Goal: Information Seeking & Learning: Learn about a topic

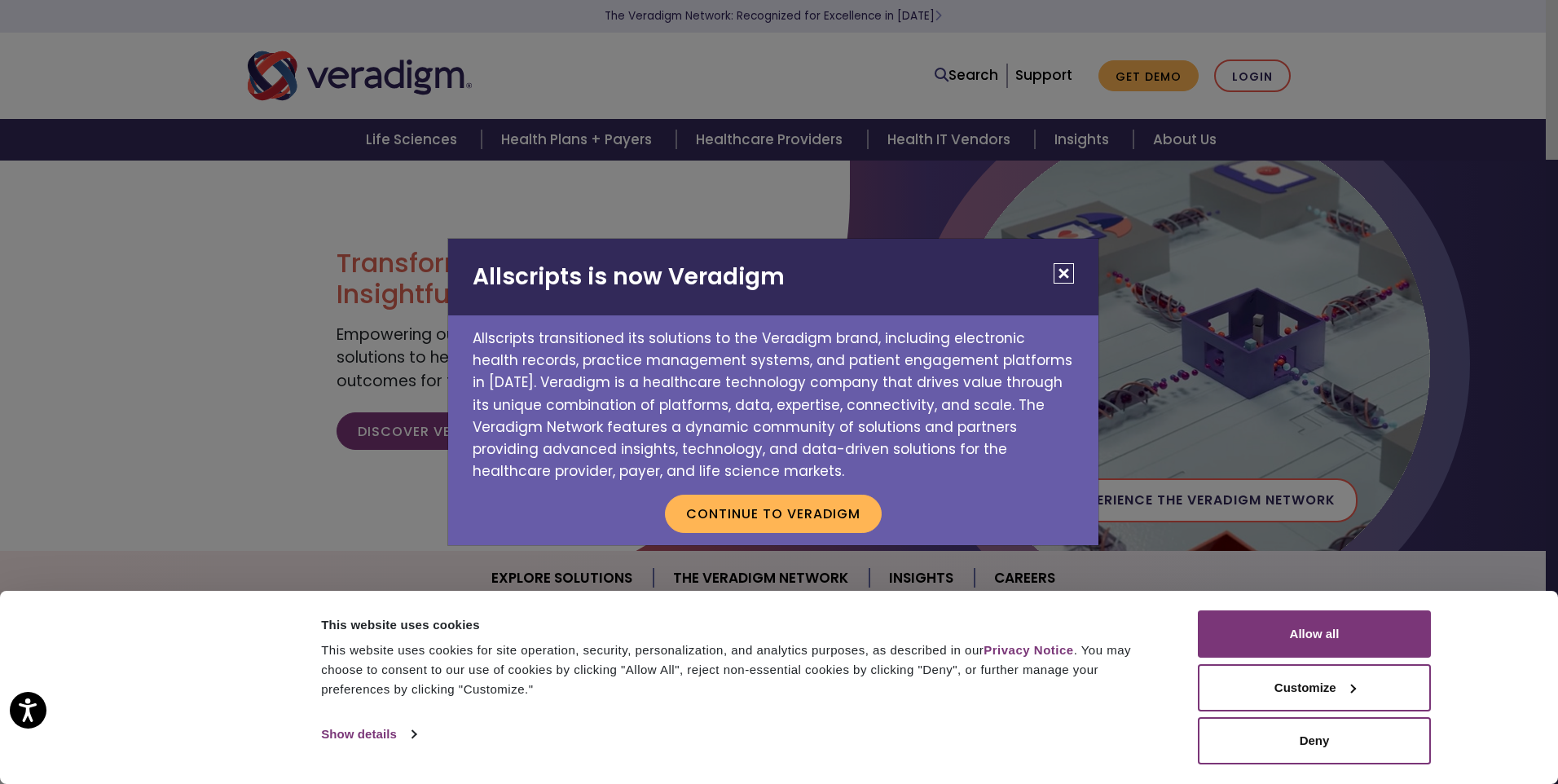
click at [1067, 273] on button "Close" at bounding box center [1064, 273] width 20 height 20
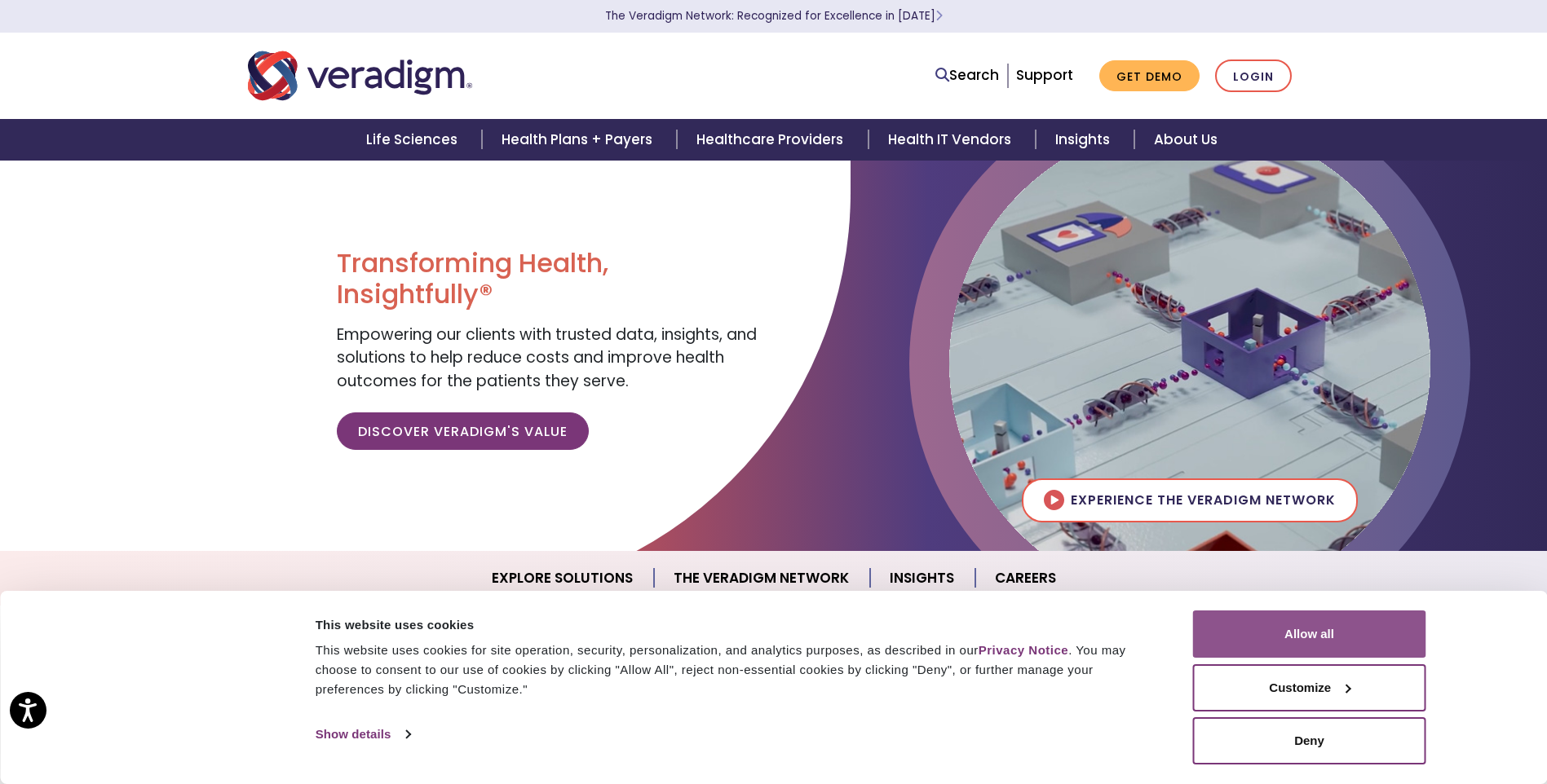
click at [1325, 626] on button "Allow all" at bounding box center [1310, 634] width 233 height 47
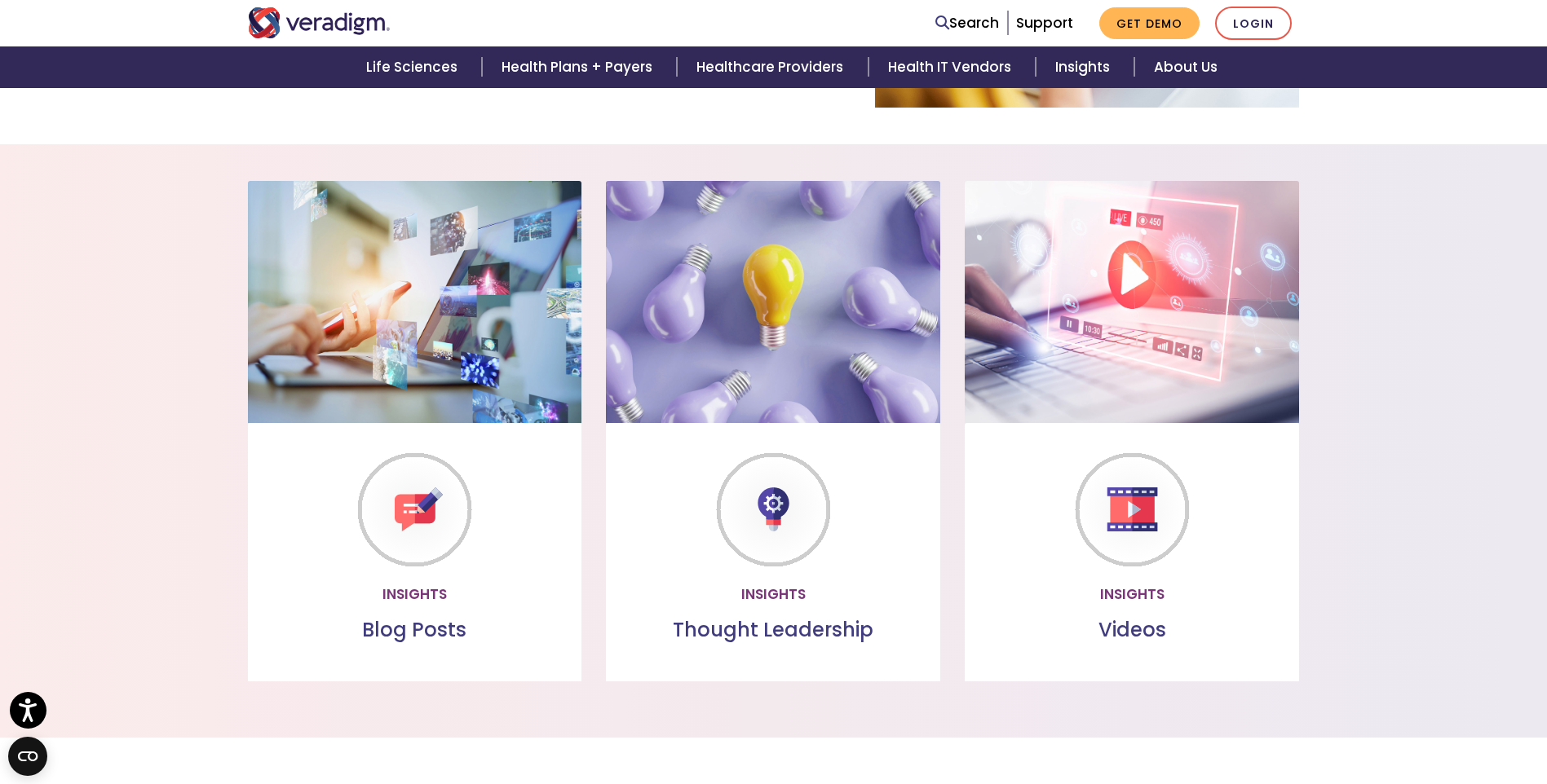
scroll to position [1223, 0]
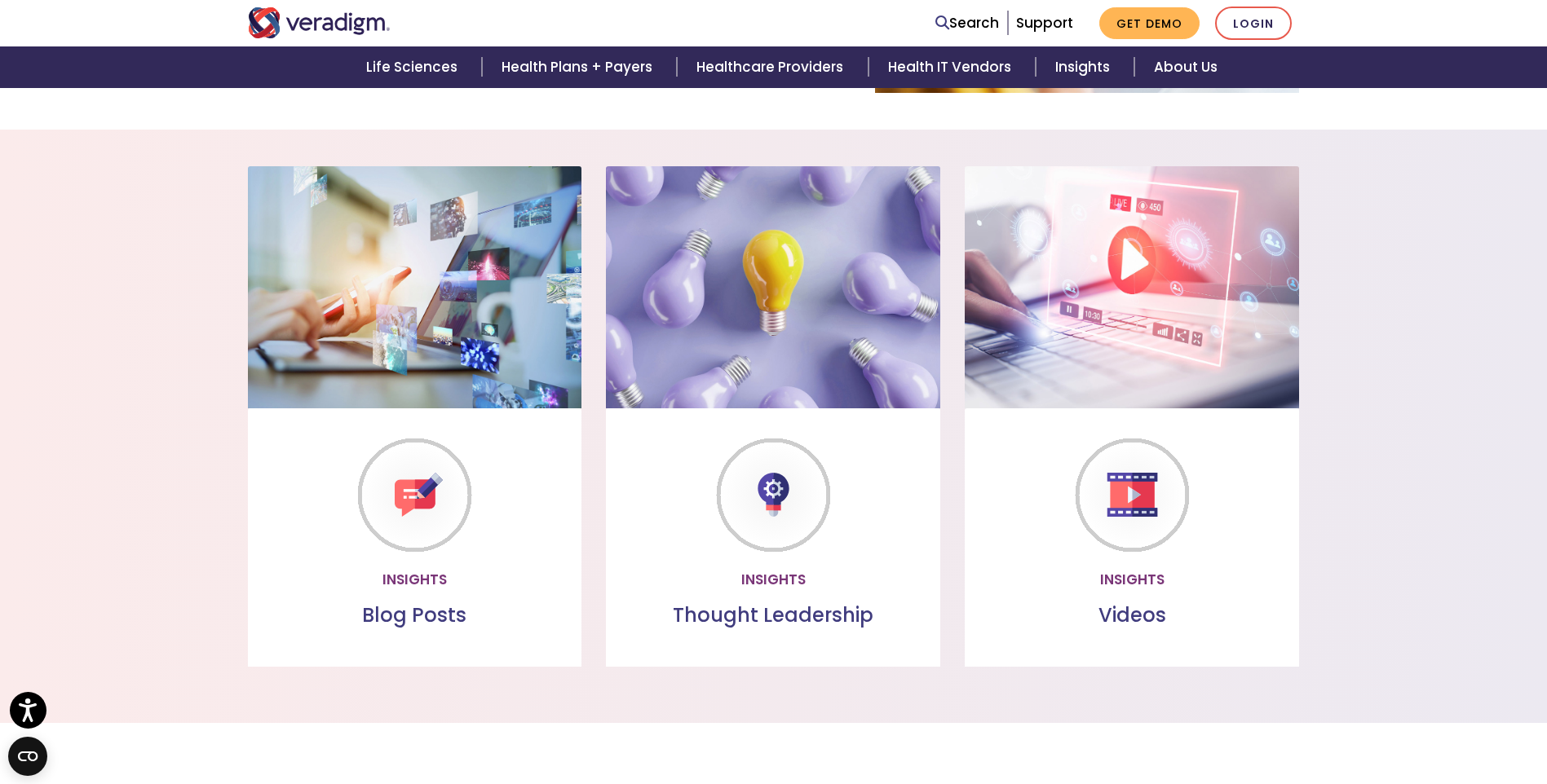
click at [1119, 584] on link "Watch more" at bounding box center [1132, 579] width 140 height 38
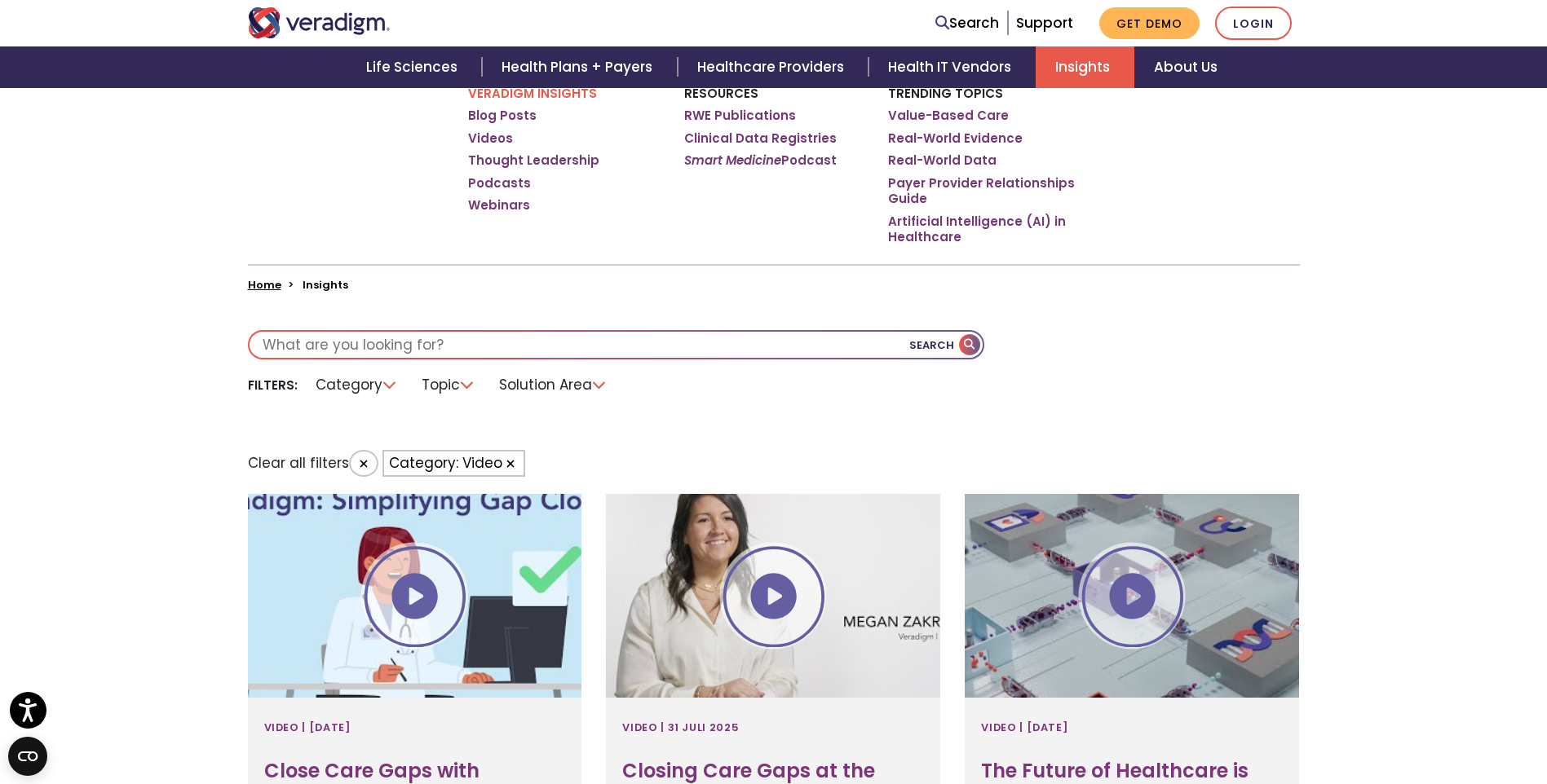
scroll to position [326, 0]
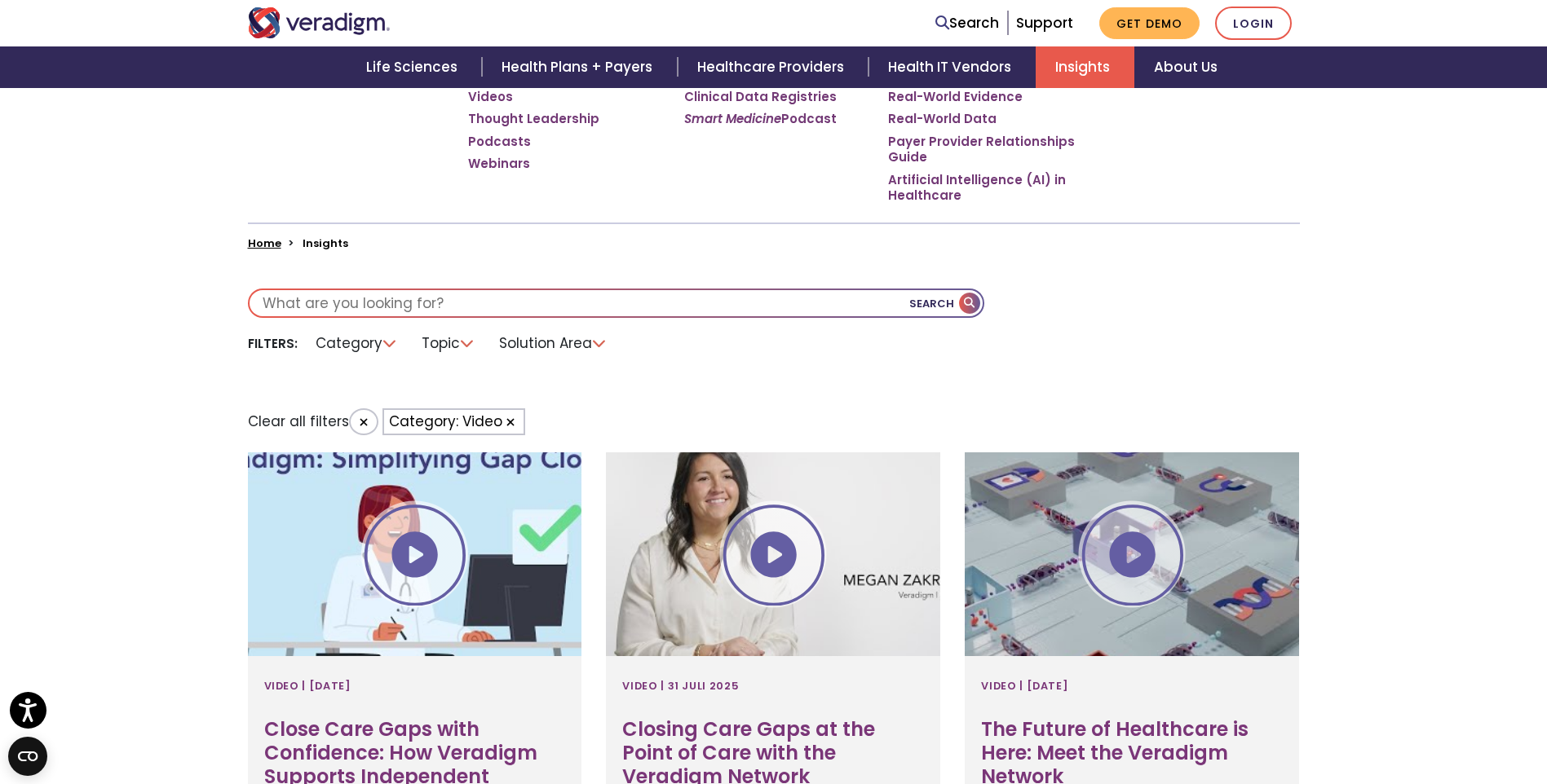
click at [409, 302] on input "text" at bounding box center [616, 303] width 733 height 26
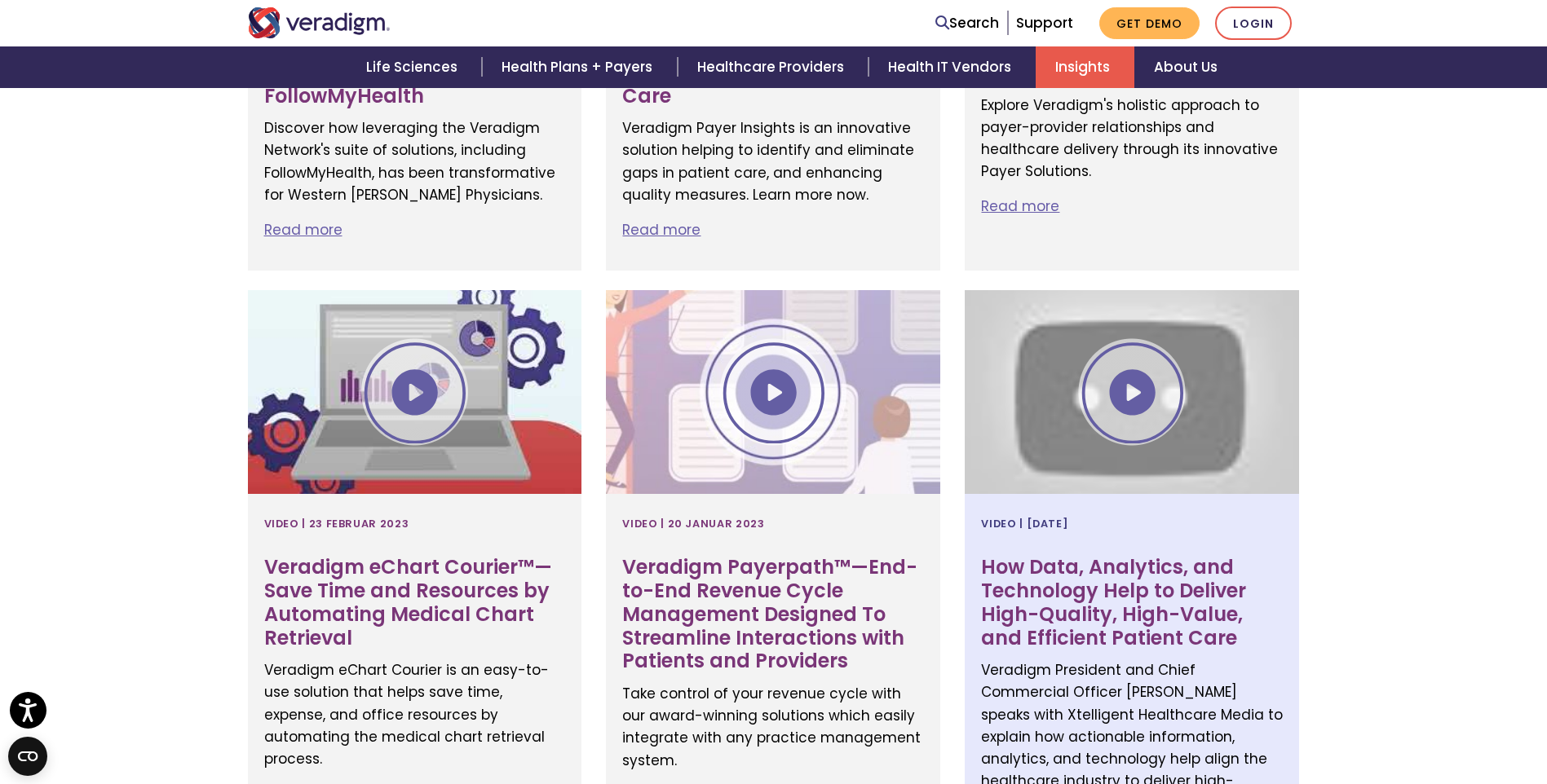
scroll to position [3179, 0]
